Goal: Check status: Check status

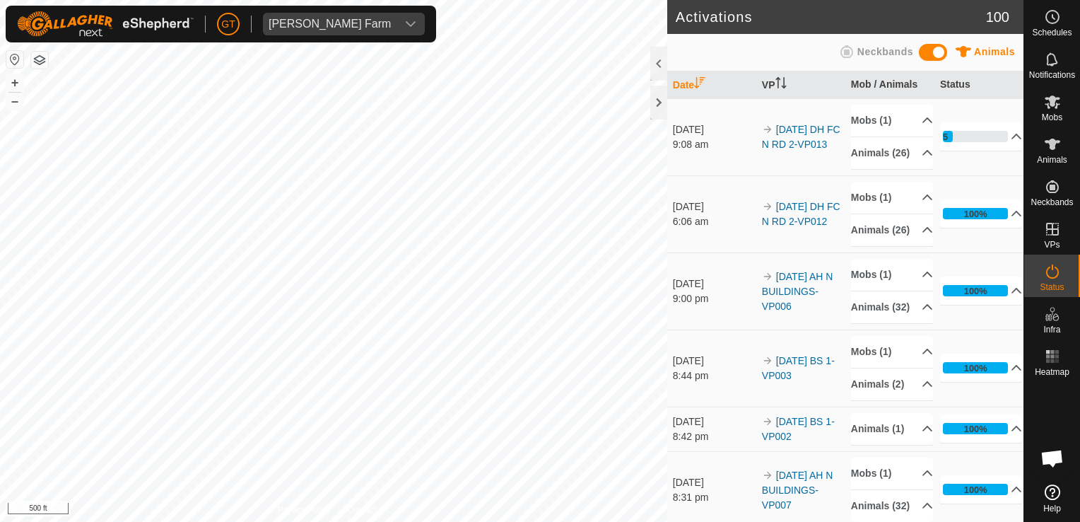
click at [0, 288] on html "GT Thoren Farm Schedules Notifications Mobs Animals Neckbands VPs Status Infra …" at bounding box center [540, 261] width 1080 height 522
click at [870, 157] on p-accordion-header "Animals (26)" at bounding box center [892, 153] width 82 height 32
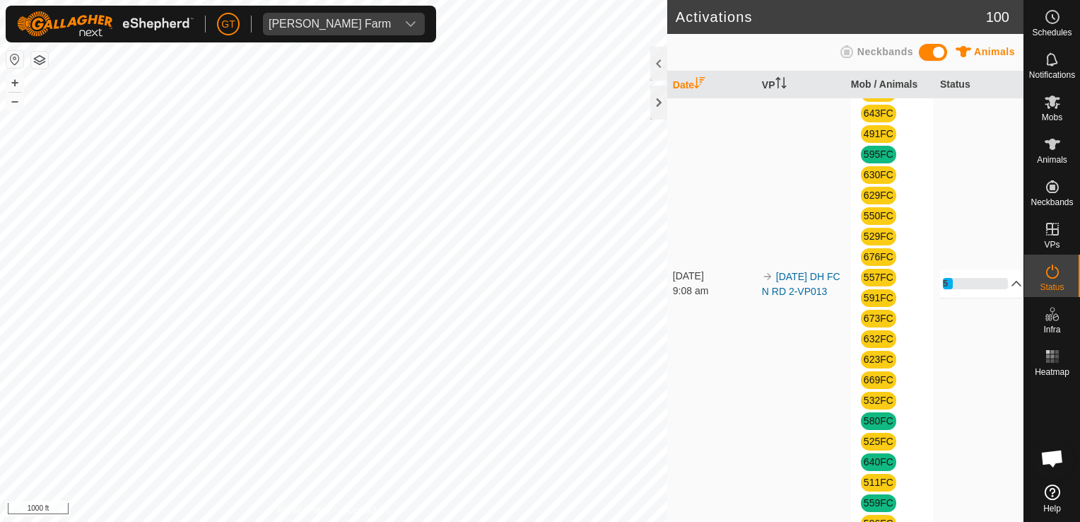
scroll to position [141, 0]
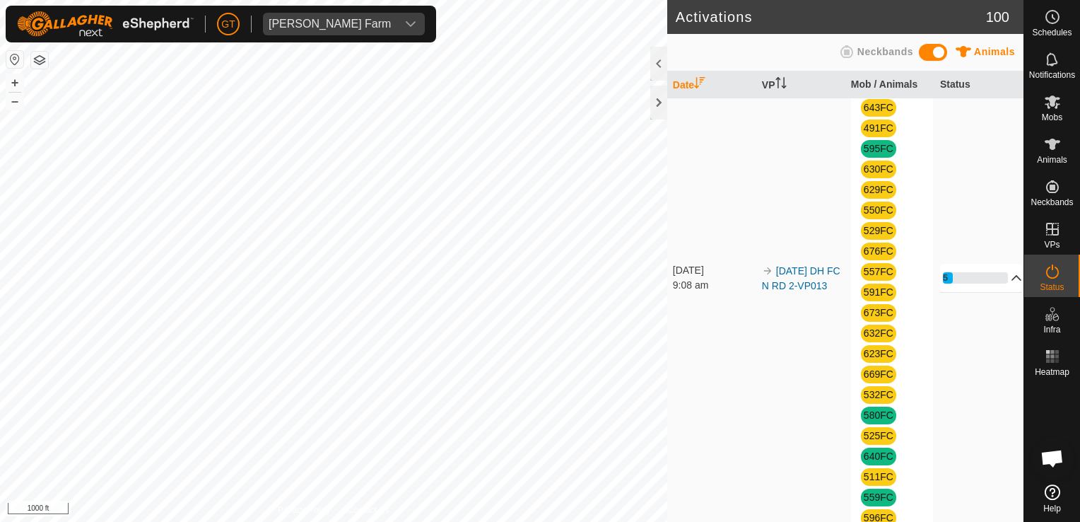
click at [982, 289] on p-accordion-header "15%" at bounding box center [981, 278] width 83 height 28
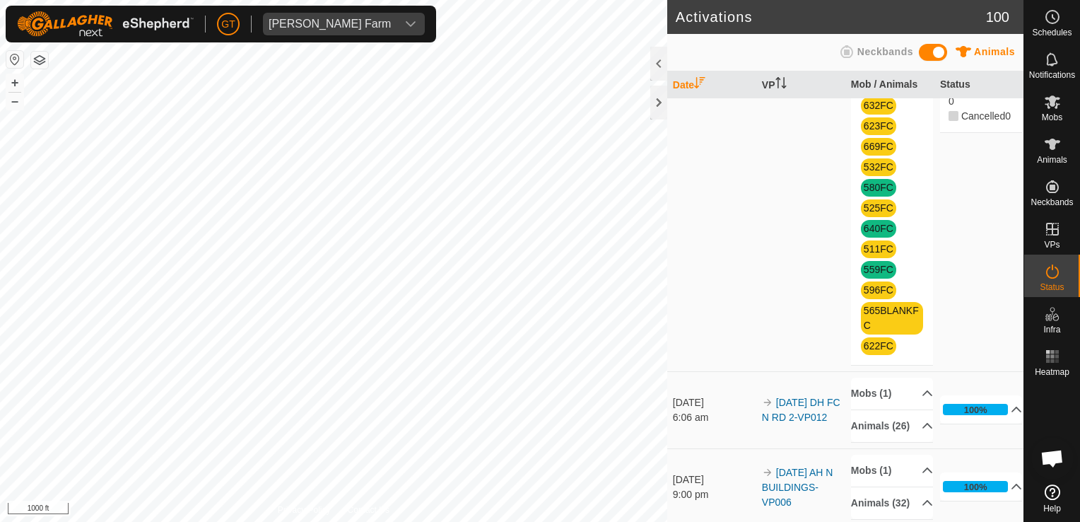
scroll to position [424, 0]
